Goal: Task Accomplishment & Management: Use online tool/utility

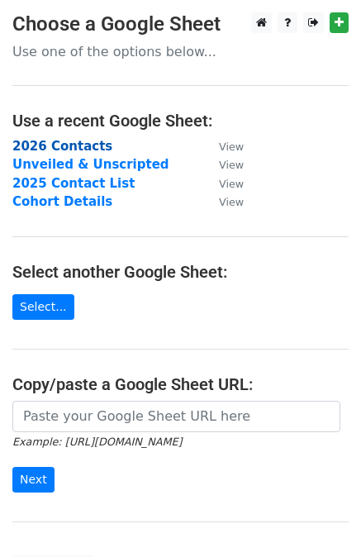
click at [54, 148] on strong "2026 Contacts" at bounding box center [62, 146] width 100 height 15
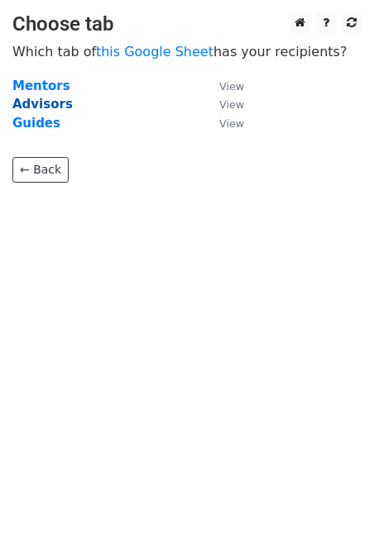
click at [51, 102] on strong "Advisors" at bounding box center [42, 104] width 60 height 15
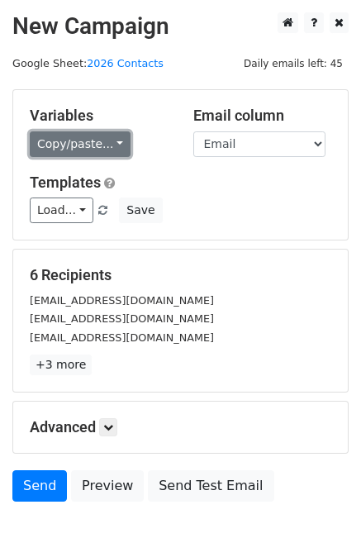
click at [80, 154] on link "Copy/paste..." at bounding box center [80, 144] width 101 height 26
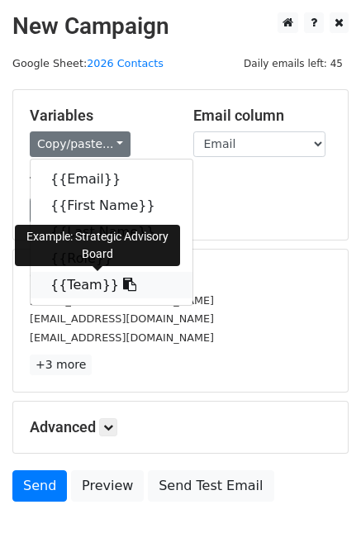
click at [76, 280] on link "{{Team}}" at bounding box center [112, 285] width 162 height 26
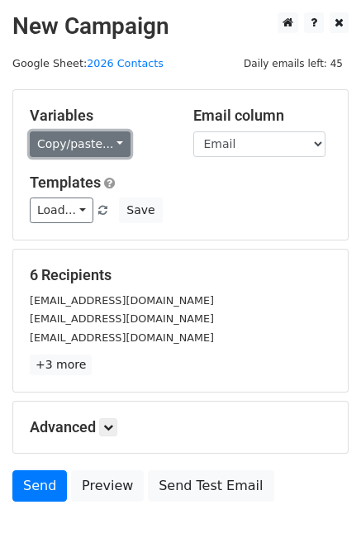
click at [54, 153] on link "Copy/paste..." at bounding box center [80, 144] width 101 height 26
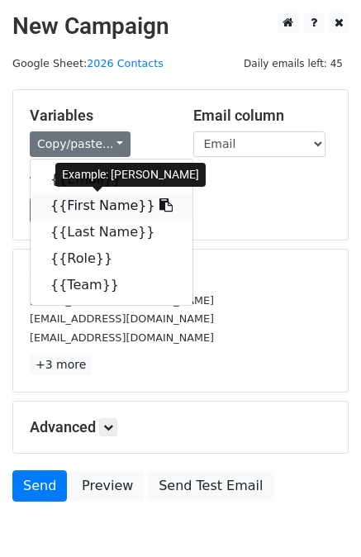
click at [63, 204] on link "{{First Name}}" at bounding box center [112, 206] width 162 height 26
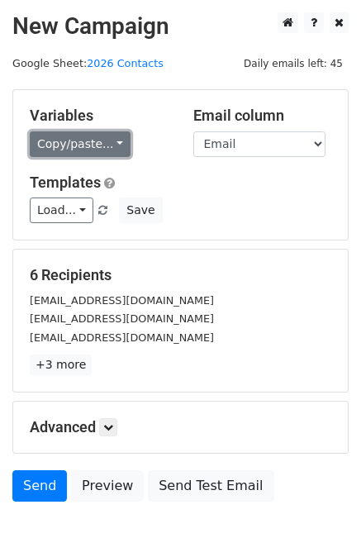
click at [69, 140] on link "Copy/paste..." at bounding box center [80, 144] width 101 height 26
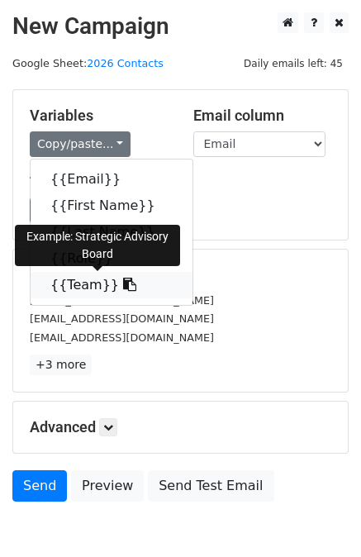
click at [64, 284] on link "{{Team}}" at bounding box center [112, 285] width 162 height 26
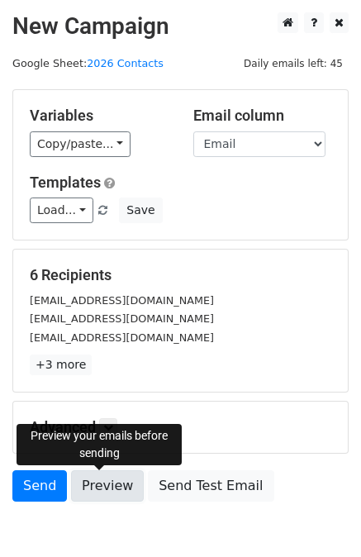
click at [109, 483] on link "Preview" at bounding box center [107, 485] width 73 height 31
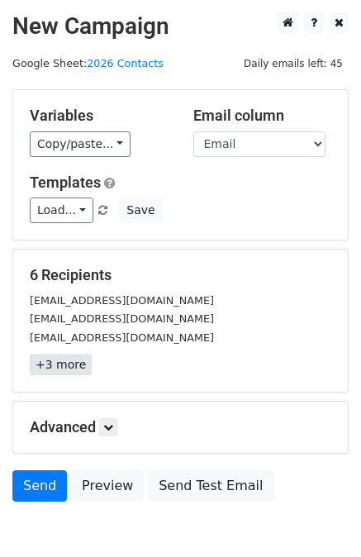
click at [60, 367] on link "+3 more" at bounding box center [61, 365] width 62 height 21
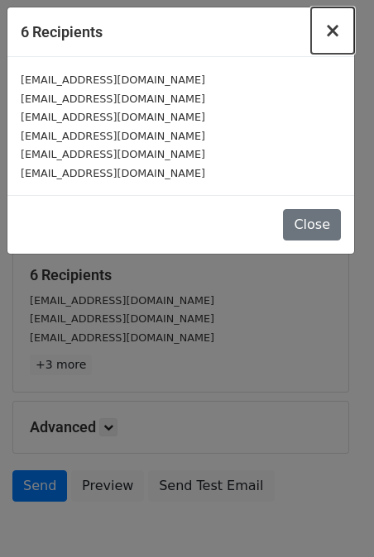
click at [334, 34] on span "×" at bounding box center [332, 30] width 17 height 23
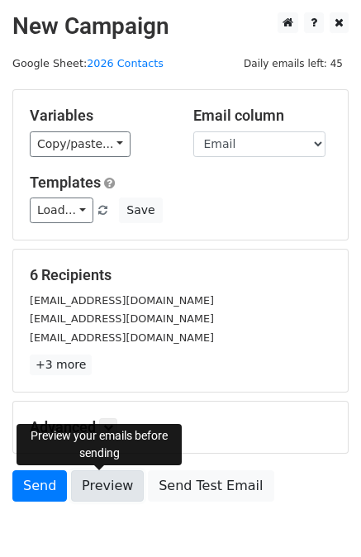
click at [96, 478] on link "Preview" at bounding box center [107, 485] width 73 height 31
